Goal: Check status: Check status

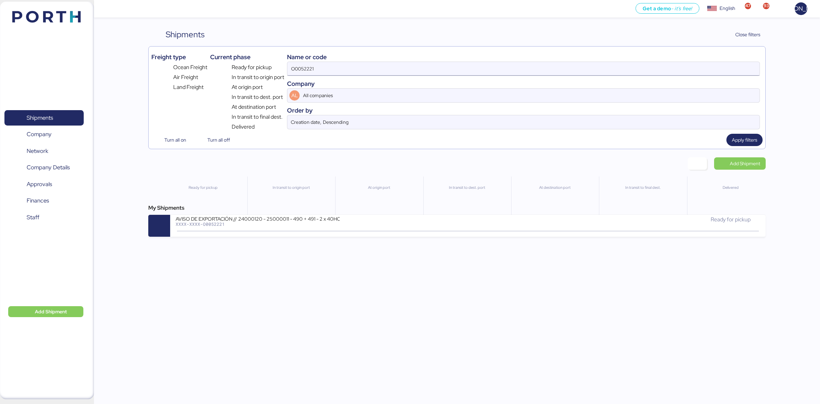
click at [308, 74] on input "O0052221" at bounding box center [523, 69] width 472 height 14
paste input "O0052177"
type input "O0052177"
click at [337, 215] on div "My Shipments NINGBO CHINA INTL - TRP / LZC - NINGBO / MBL: - HBL: / 1X40HQ SOC …" at bounding box center [456, 220] width 617 height 33
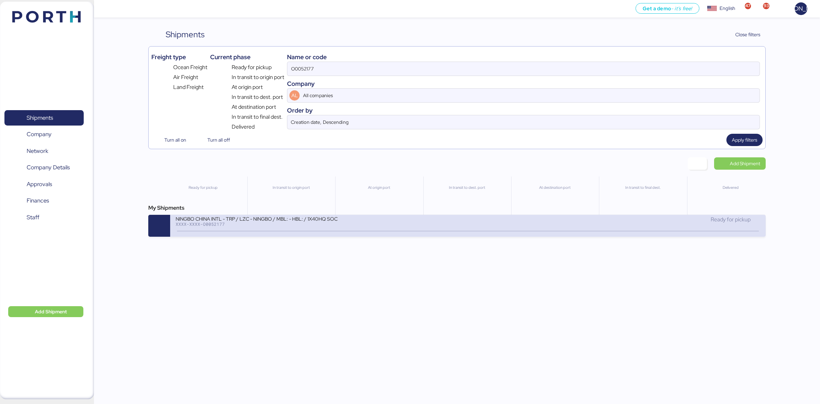
click at [311, 226] on div "XXXX-XXXX-O0052177" at bounding box center [258, 223] width 164 height 5
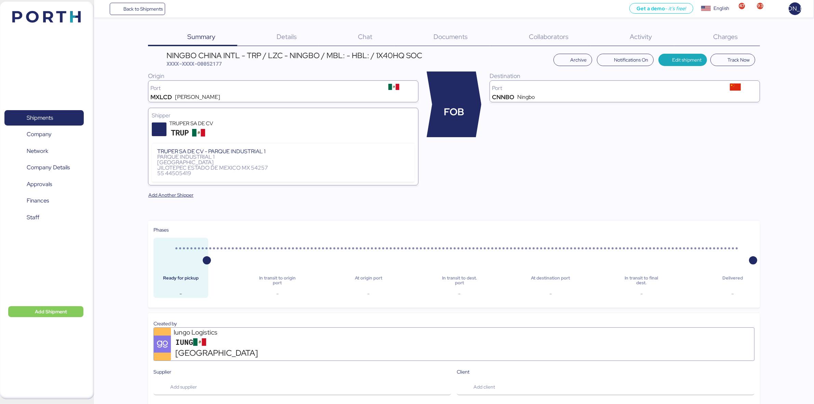
click at [740, 30] on div "Charges 0" at bounding box center [717, 37] width 86 height 18
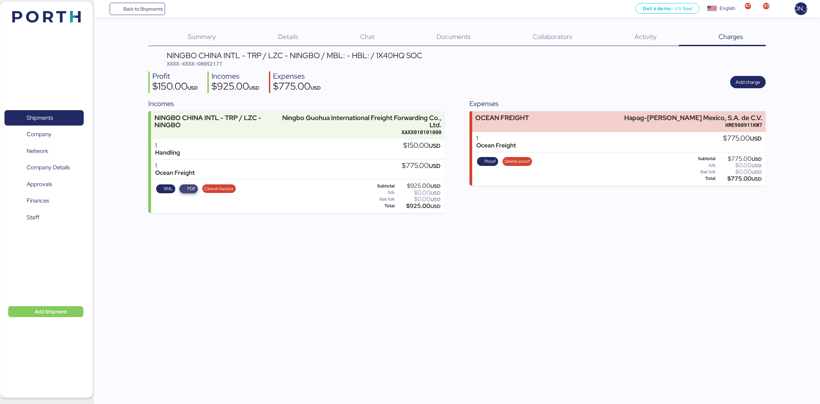
click at [189, 188] on span "PDF" at bounding box center [191, 189] width 9 height 8
click at [216, 64] on span "XXXX-XXXX-O0052177" at bounding box center [194, 63] width 55 height 7
click at [485, 171] on div "Proof Delete proof" at bounding box center [504, 169] width 59 height 28
